Goal: Task Accomplishment & Management: Manage account settings

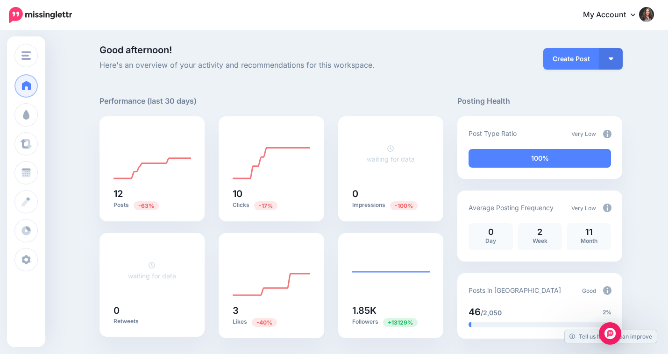
click at [647, 17] on img at bounding box center [646, 14] width 15 height 15
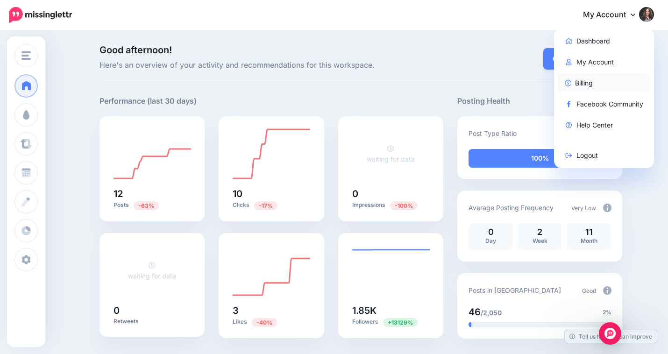
click at [578, 84] on link "Billing" at bounding box center [604, 83] width 93 height 18
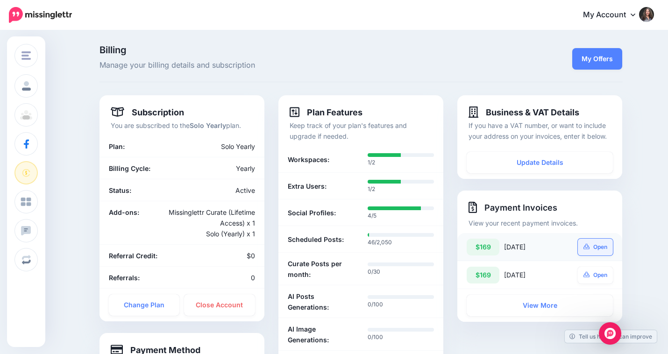
click at [600, 247] on link "Open" at bounding box center [596, 247] width 36 height 17
